Goal: Check status: Check status

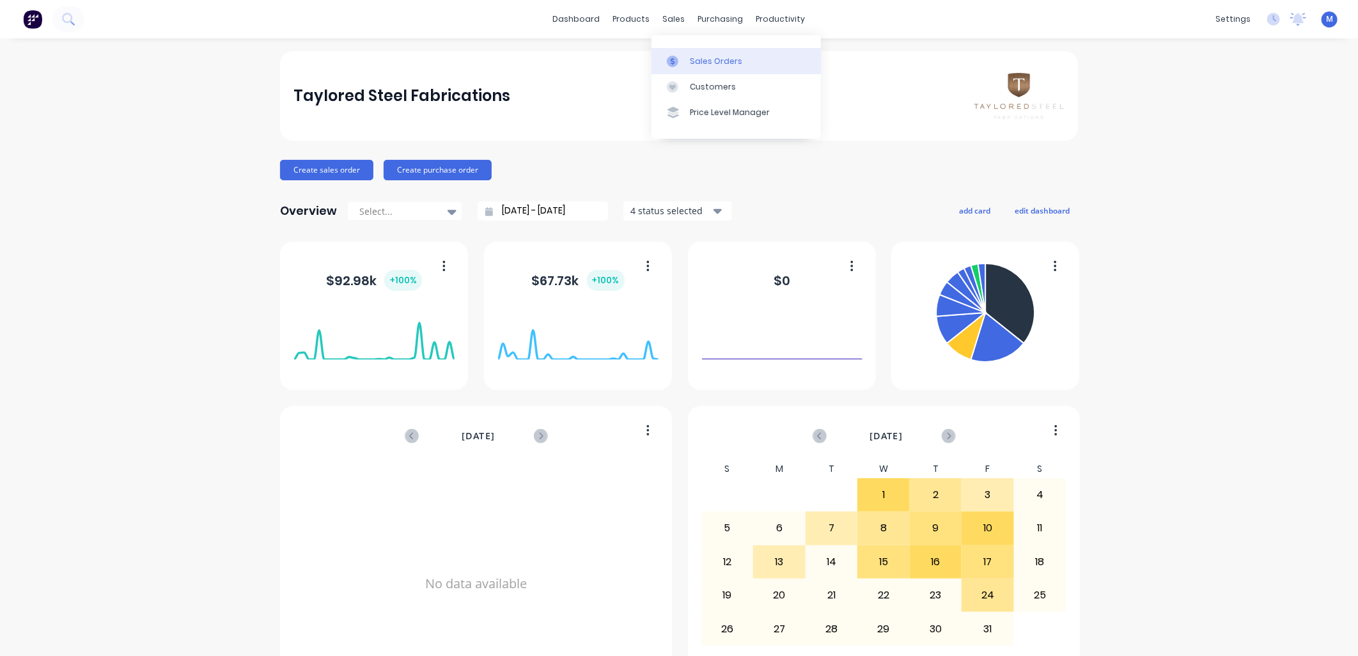
click at [681, 58] on div at bounding box center [676, 62] width 19 height 12
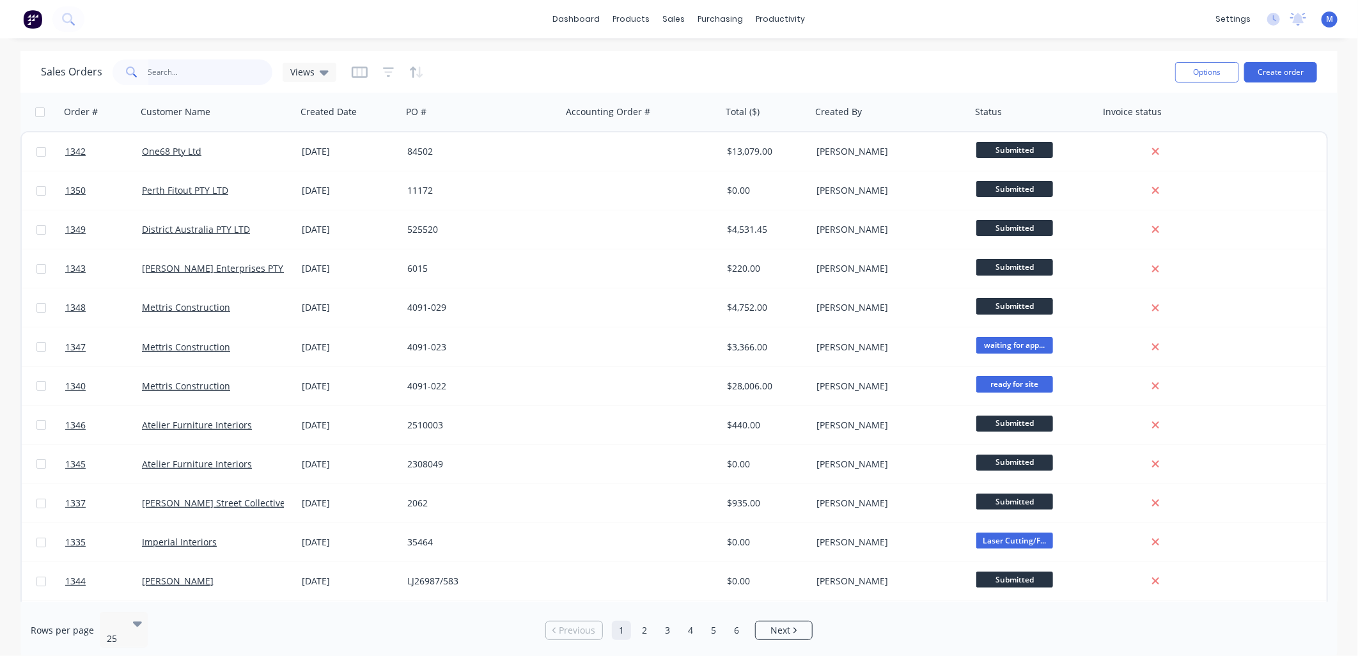
click at [190, 72] on input "text" at bounding box center [210, 72] width 125 height 26
type input "1336"
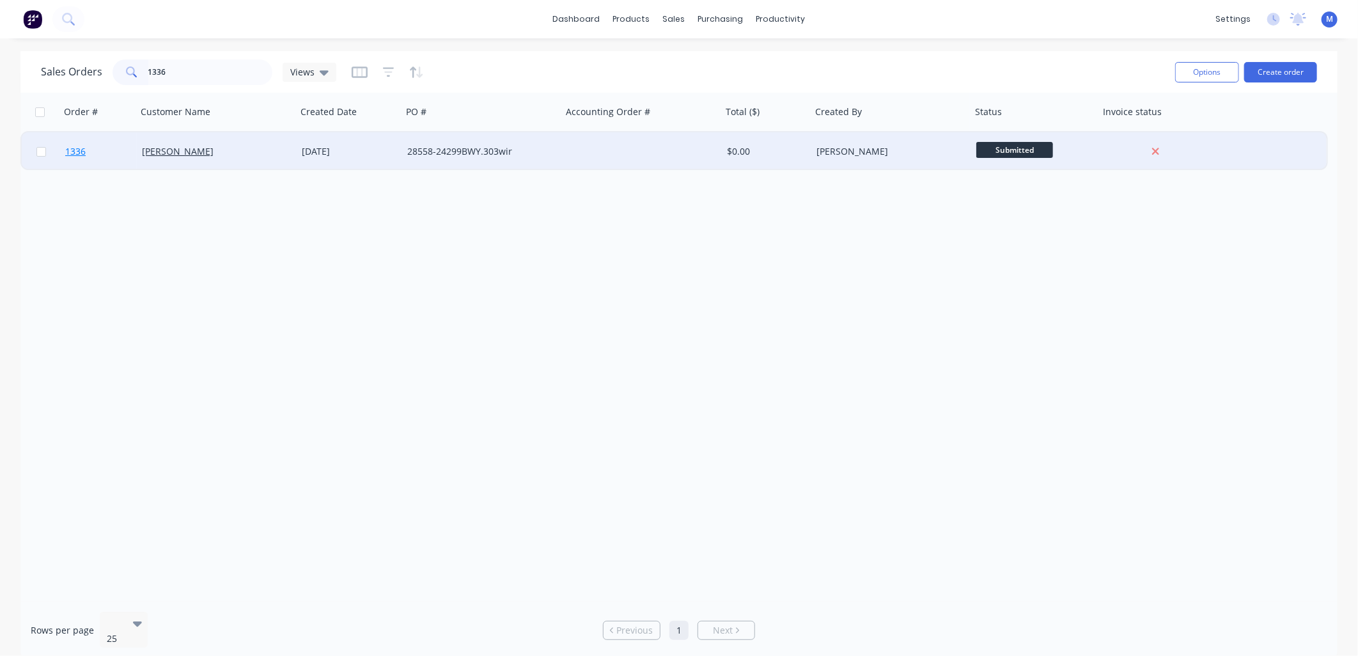
click at [77, 152] on span "1336" at bounding box center [75, 151] width 20 height 13
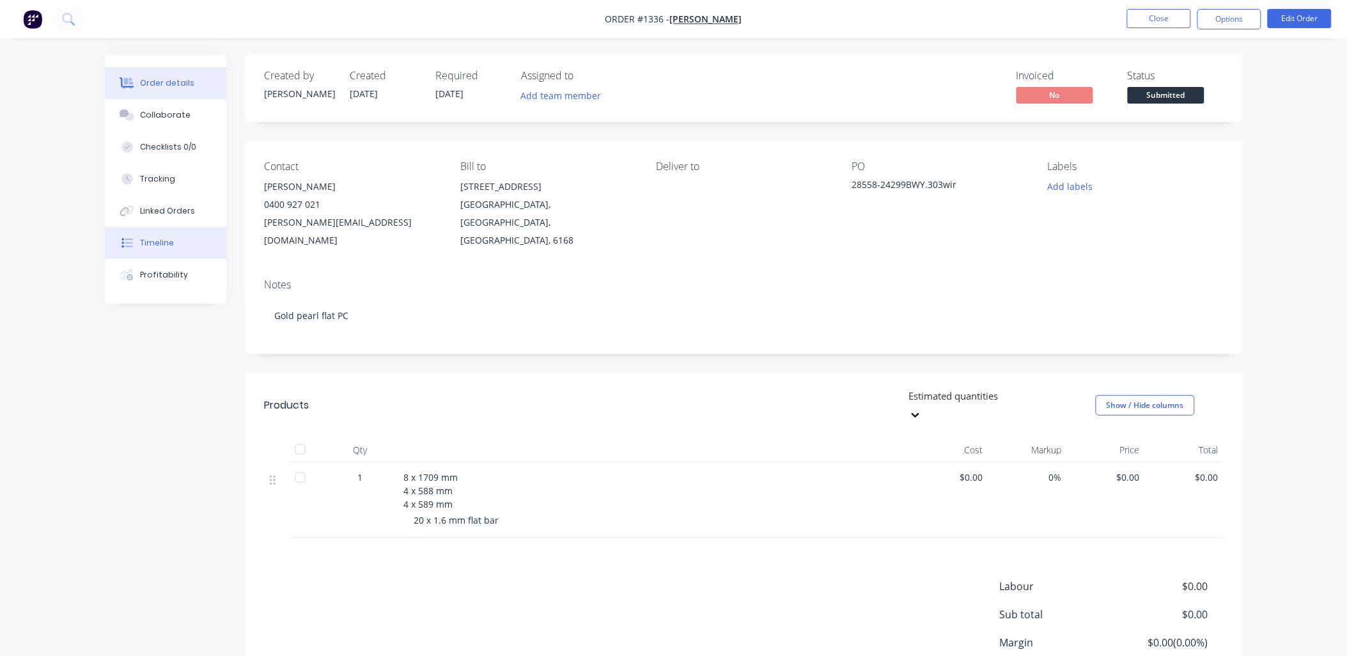
click at [167, 242] on div "Timeline" at bounding box center [157, 243] width 34 height 12
